Goal: Task Accomplishment & Management: Manage account settings

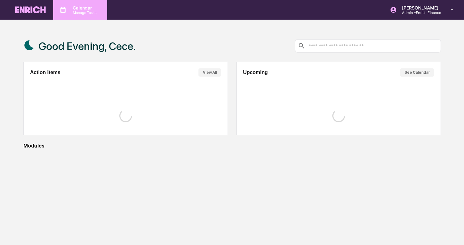
click at [85, 14] on p "Manage Tasks" at bounding box center [84, 12] width 32 height 4
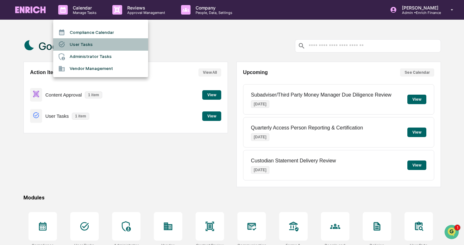
click at [87, 47] on li "User Tasks" at bounding box center [100, 44] width 95 height 12
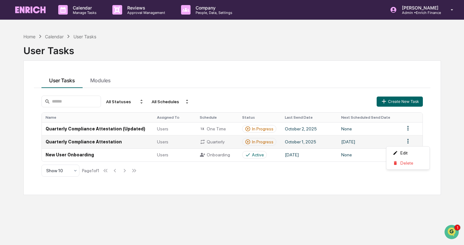
click at [411, 141] on html "Calendar Manage Tasks Reviews Approval Management Company People, Data, Setting…" at bounding box center [232, 122] width 464 height 245
click at [401, 165] on div "Delete" at bounding box center [408, 163] width 41 height 10
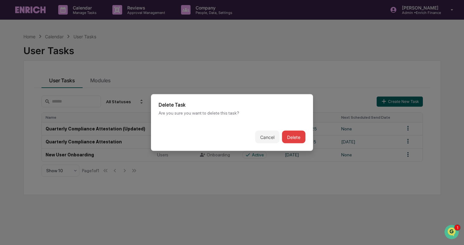
click at [292, 135] on button "Delete" at bounding box center [293, 137] width 23 height 13
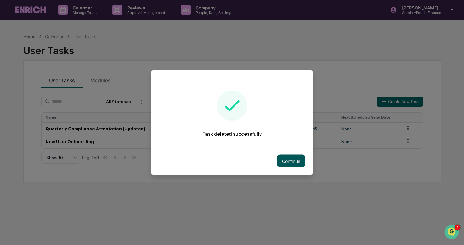
click at [283, 159] on button "Continue" at bounding box center [291, 161] width 29 height 13
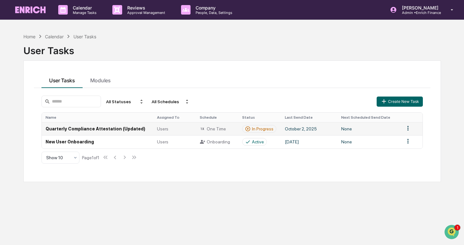
click at [181, 130] on div "Users" at bounding box center [174, 128] width 35 height 5
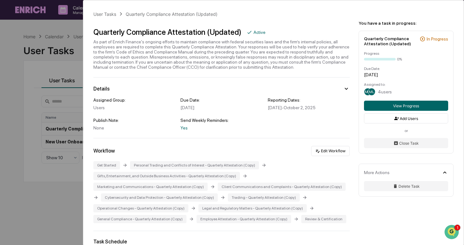
click at [33, 76] on div "User Tasks Quarterly Compliance Attestation (Updated) Quarterly Compliance Atte…" at bounding box center [232, 122] width 464 height 245
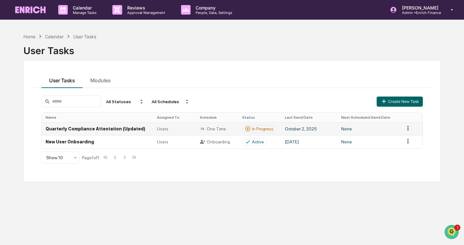
click at [222, 132] on td "One Time" at bounding box center [217, 128] width 43 height 13
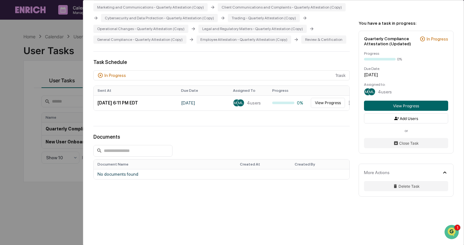
scroll to position [208, 0]
click at [64, 122] on div "User Tasks Quarterly Compliance Attestation (Updated) Quarterly Compliance Atte…" at bounding box center [232, 122] width 464 height 245
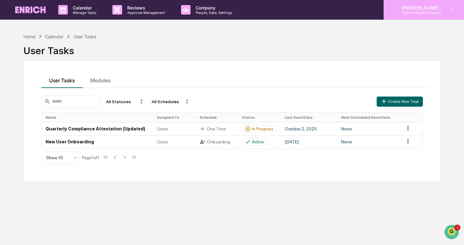
click at [413, 8] on p "[PERSON_NAME]" at bounding box center [419, 7] width 45 height 5
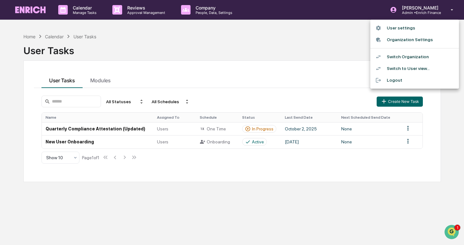
click at [418, 58] on li "Switch Organization" at bounding box center [415, 57] width 89 height 12
